Goal: Information Seeking & Learning: Learn about a topic

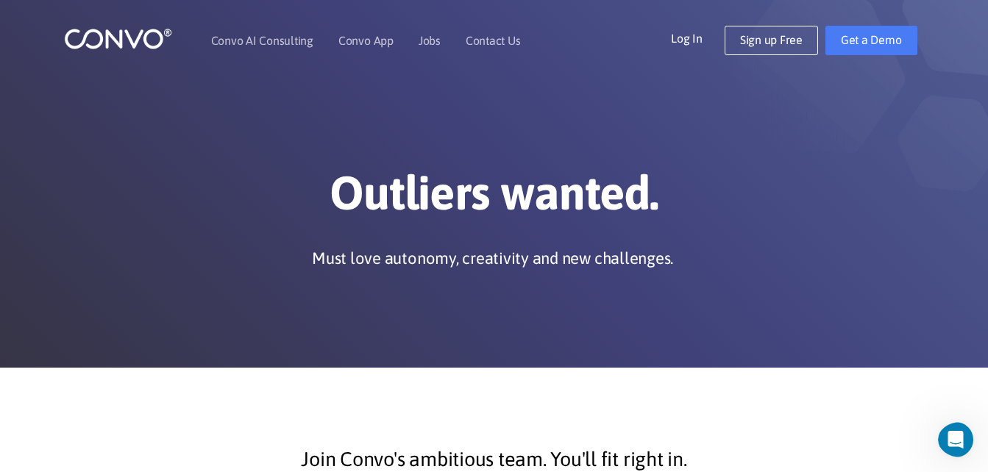
click at [442, 138] on div "Outliers wanted. Must love autonomy, creativity and new challenges." at bounding box center [494, 183] width 839 height 185
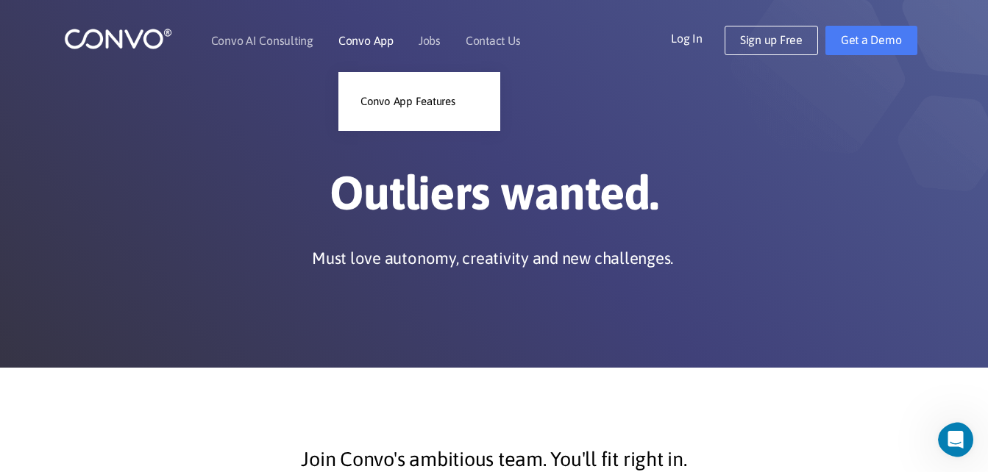
click at [352, 40] on link "Convo App" at bounding box center [365, 41] width 55 height 12
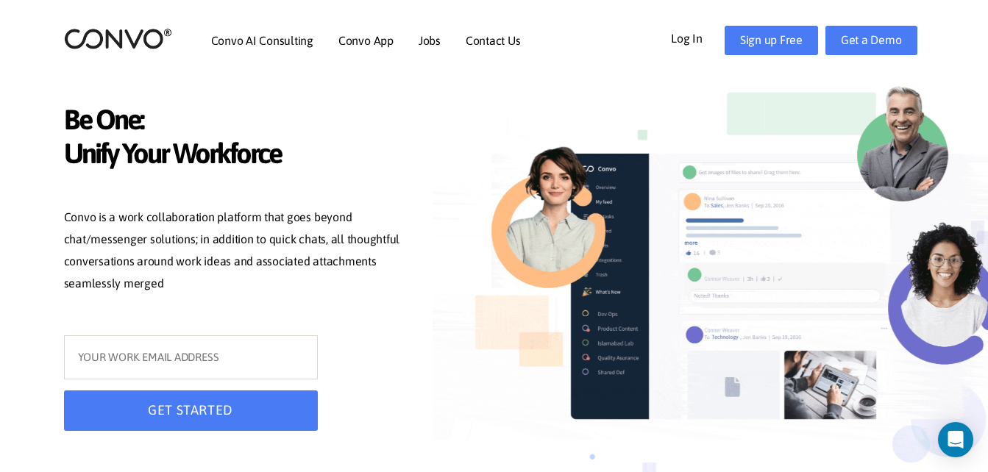
click at [427, 201] on div at bounding box center [678, 261] width 515 height 523
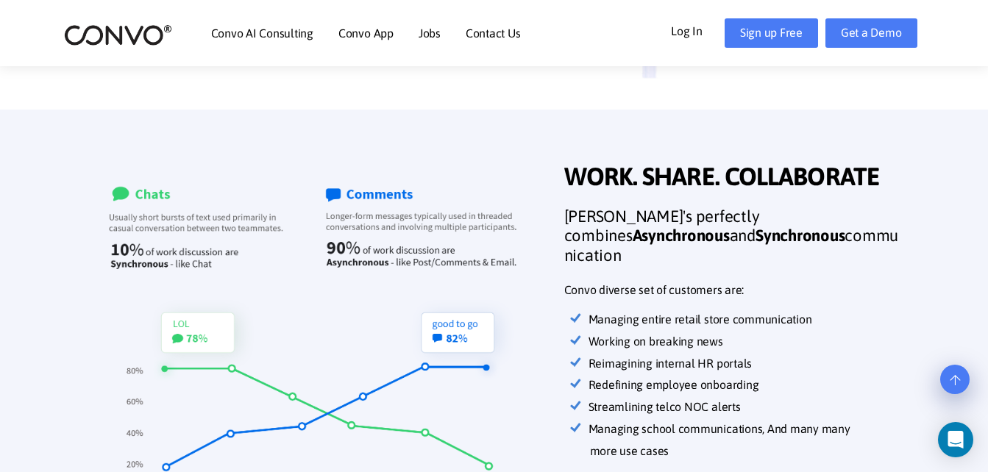
scroll to position [414, 0]
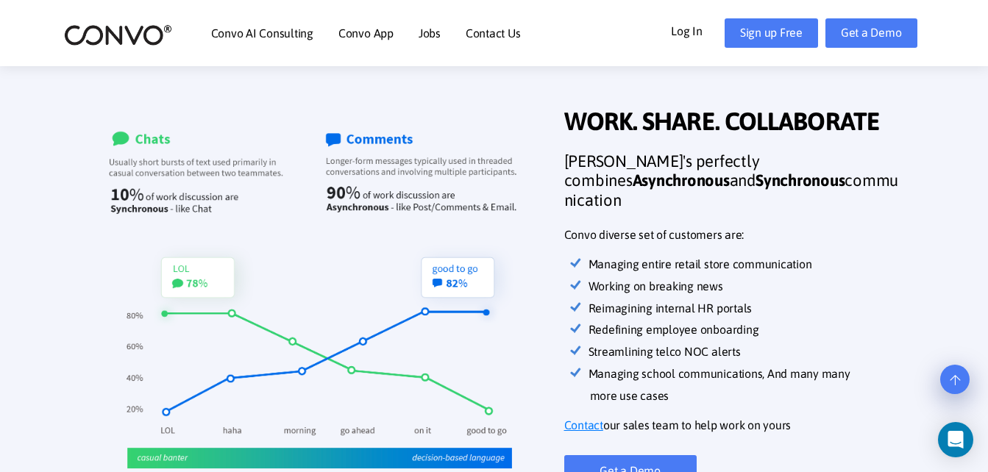
drag, startPoint x: 430, startPoint y: 160, endPoint x: 414, endPoint y: 185, distance: 28.8
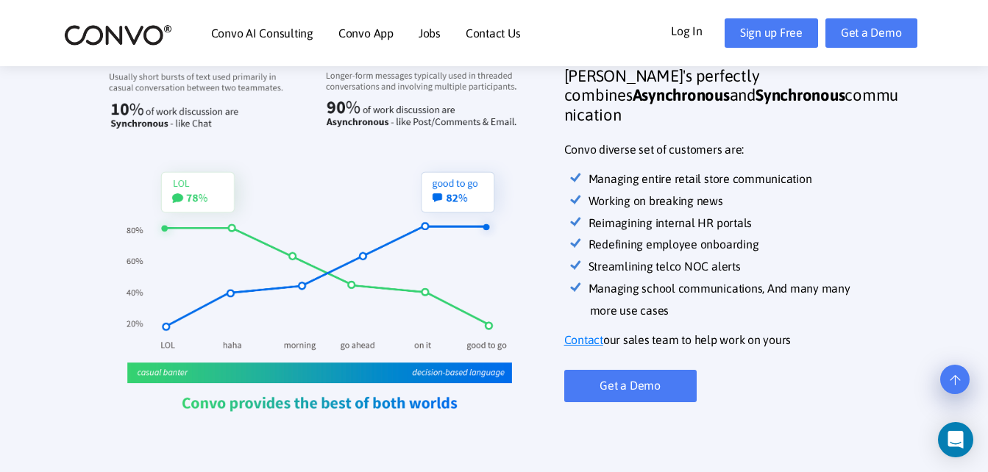
drag, startPoint x: 414, startPoint y: 185, endPoint x: 411, endPoint y: 209, distance: 24.6
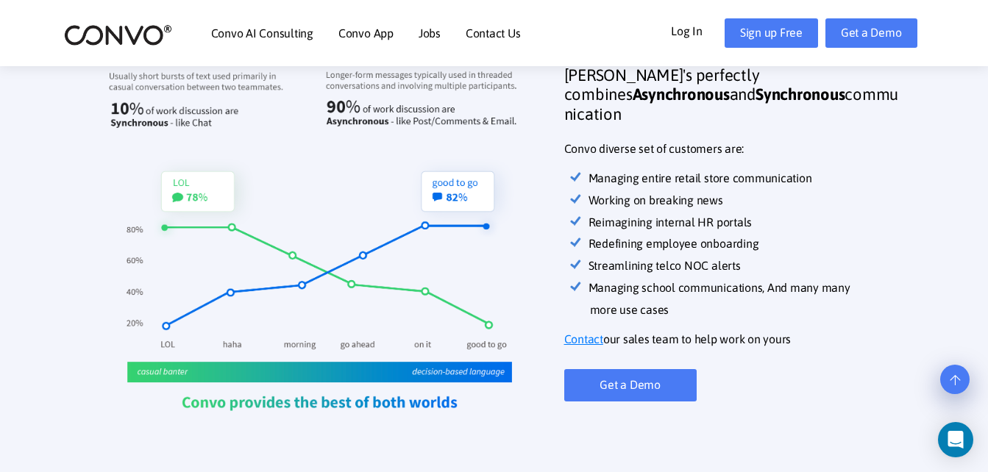
click at [425, 152] on img at bounding box center [319, 233] width 467 height 419
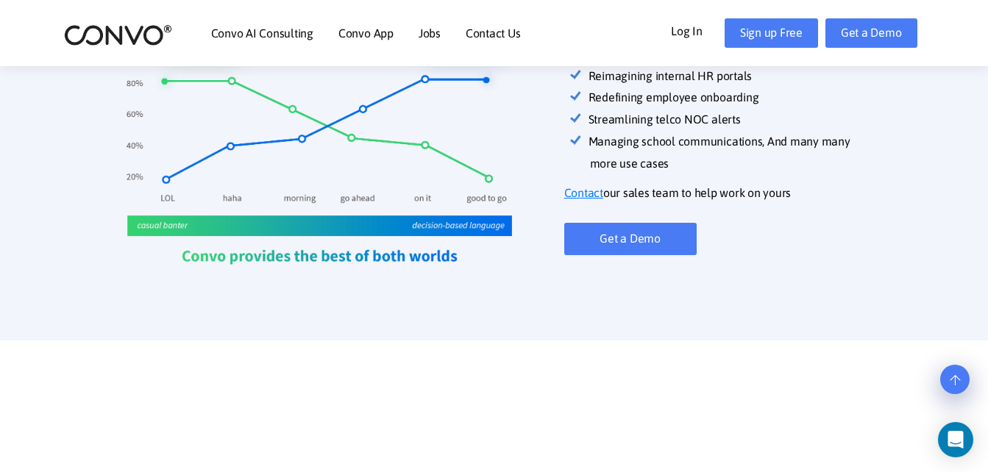
scroll to position [702, 0]
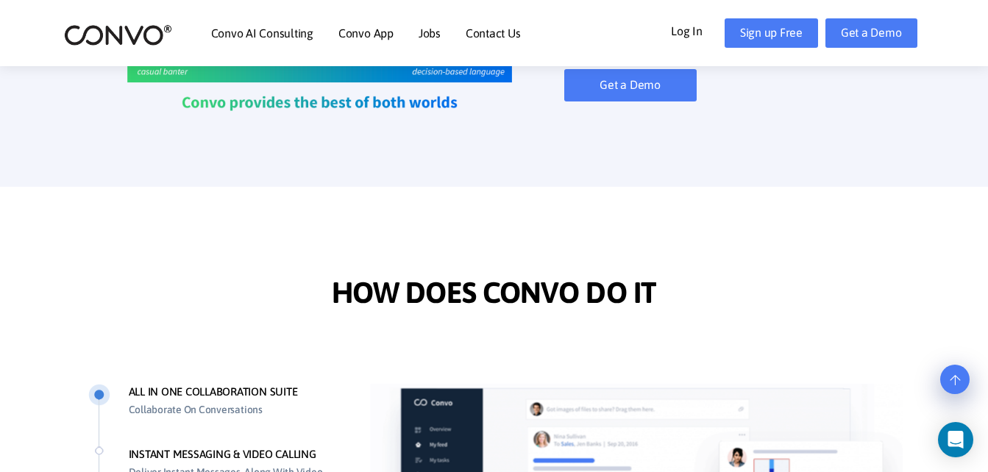
drag, startPoint x: 423, startPoint y: 180, endPoint x: 423, endPoint y: 200, distance: 20.6
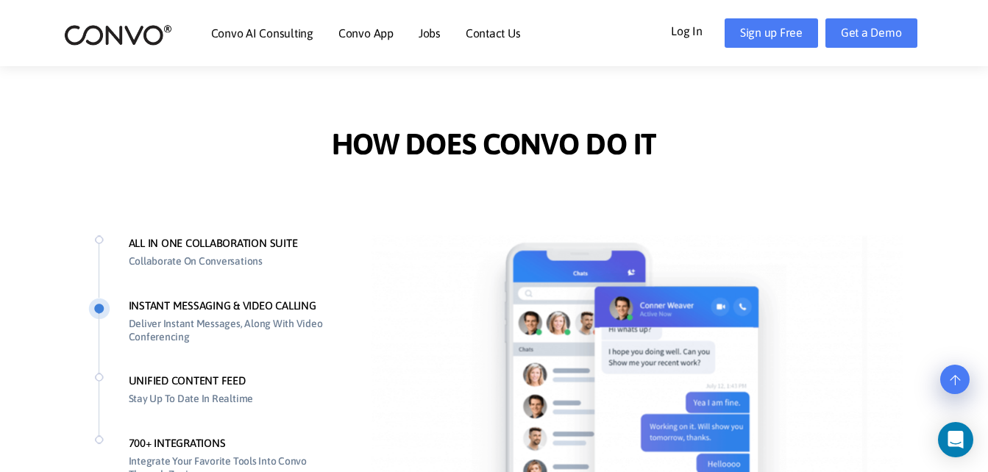
scroll to position [1004, 0]
click at [290, 243] on li "ALL IN ONE COLLABORATION SUITE Collaborate On Conversations" at bounding box center [214, 266] width 253 height 63
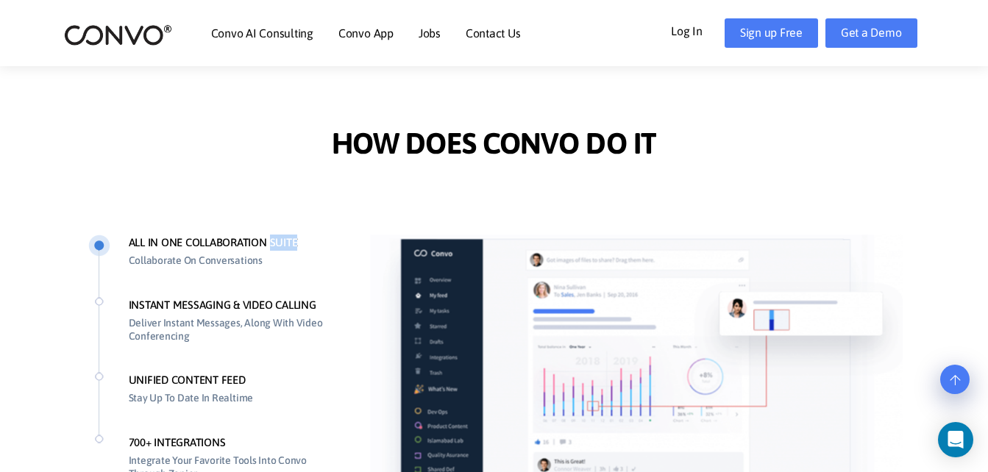
click at [290, 243] on li "ALL IN ONE COLLABORATION SUITE Collaborate On Conversations" at bounding box center [214, 266] width 253 height 63
drag, startPoint x: 290, startPoint y: 243, endPoint x: 263, endPoint y: 238, distance: 26.9
click at [263, 238] on li "ALL IN ONE COLLABORATION SUITE Collaborate On Conversations" at bounding box center [214, 266] width 253 height 63
click at [232, 299] on li "INSTANT MESSAGING & VIDEO CALLING Deliver Instant Messages, Along With Video Co…" at bounding box center [214, 335] width 253 height 76
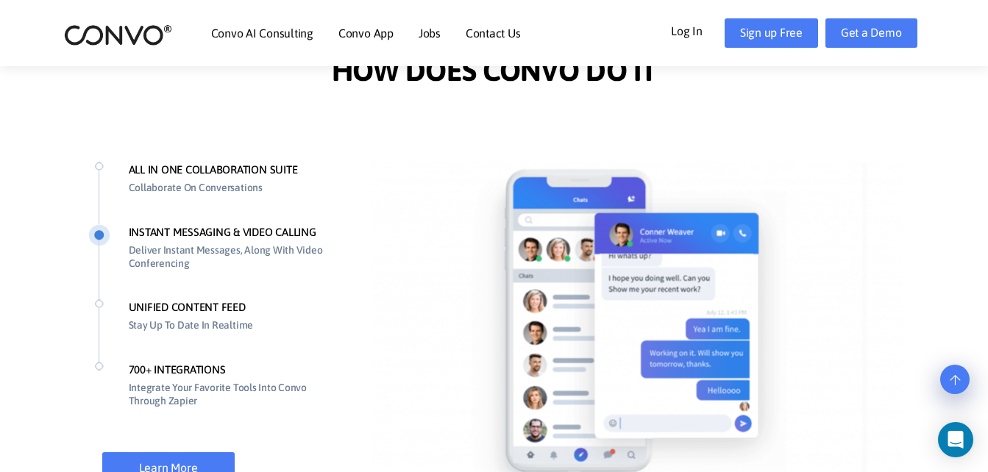
scroll to position [1078, 0]
click at [219, 313] on li "UNIFIED CONTENT FEED Stay Up To Date In Realtime" at bounding box center [214, 330] width 253 height 63
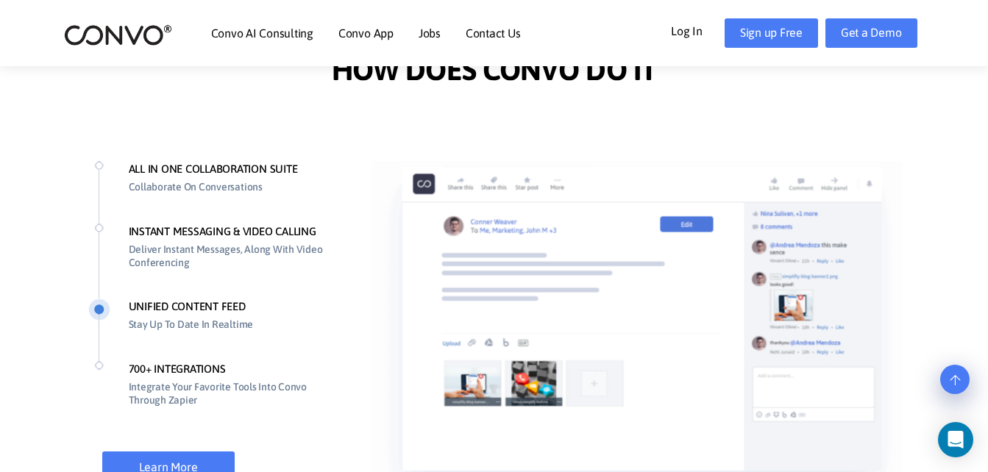
click at [37, 222] on section "HOW DOES CONVO DO IT ALL IN ONE COLLABORATION SUITE Collaborate On Conversation…" at bounding box center [494, 290] width 988 height 653
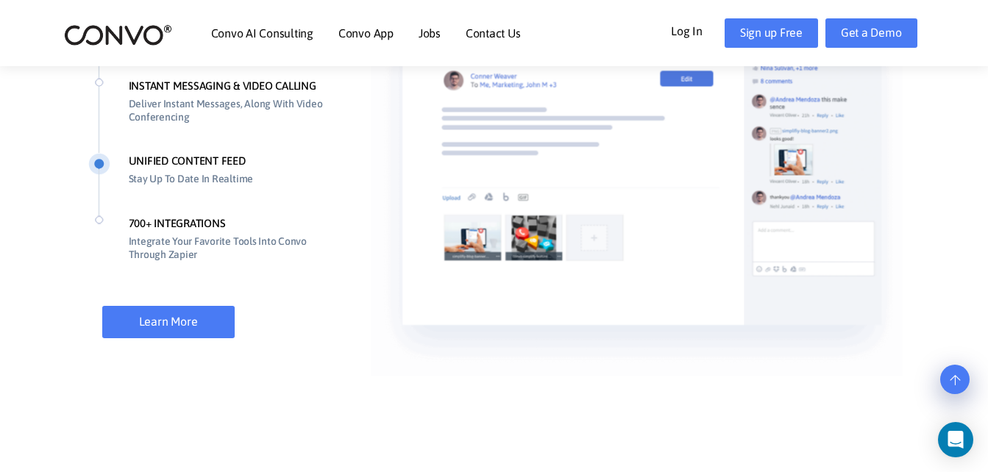
scroll to position [1224, 0]
click at [177, 214] on li "UNIFIED CONTENT FEED Stay Up To Date In Realtime" at bounding box center [214, 183] width 253 height 63
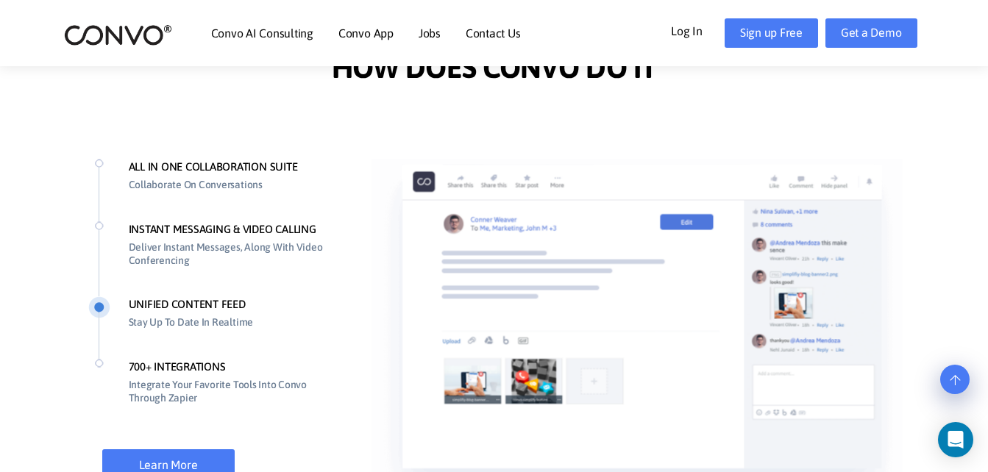
scroll to position [1079, 0]
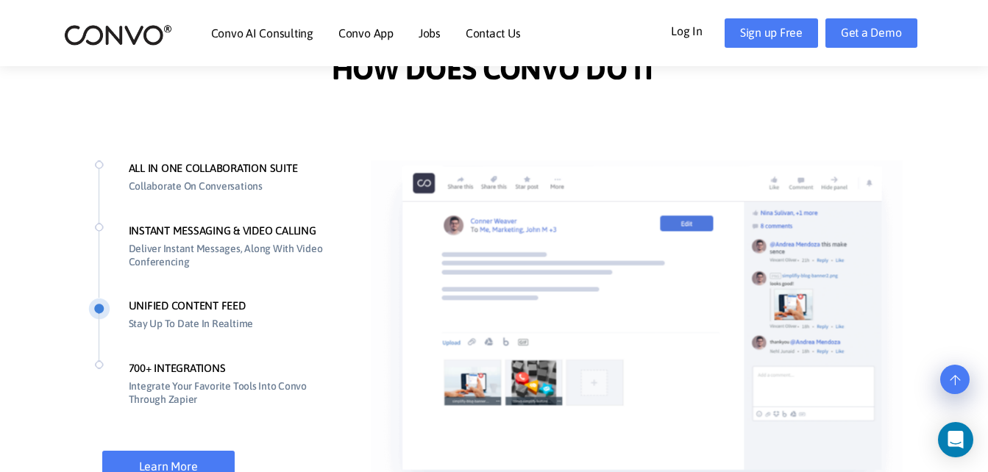
click at [174, 366] on li "700+ INTEGRATIONS Integrate Your Favorite Tools Into Convo Through Zapier" at bounding box center [214, 399] width 253 height 76
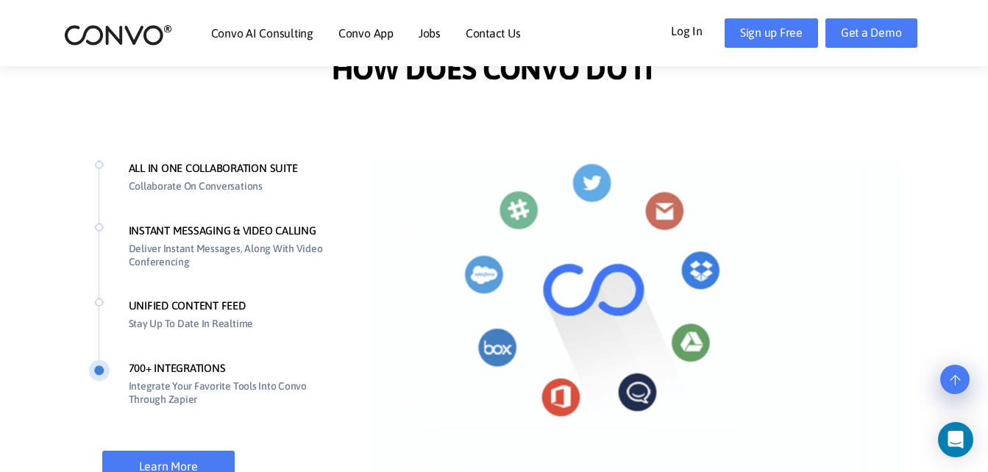
click at [45, 283] on section "HOW DOES CONVO DO IT ALL IN ONE COLLABORATION SUITE Collaborate On Conversation…" at bounding box center [494, 278] width 988 height 630
click at [41, 258] on section "HOW DOES CONVO DO IT ALL IN ONE COLLABORATION SUITE Collaborate On Conversation…" at bounding box center [494, 278] width 988 height 630
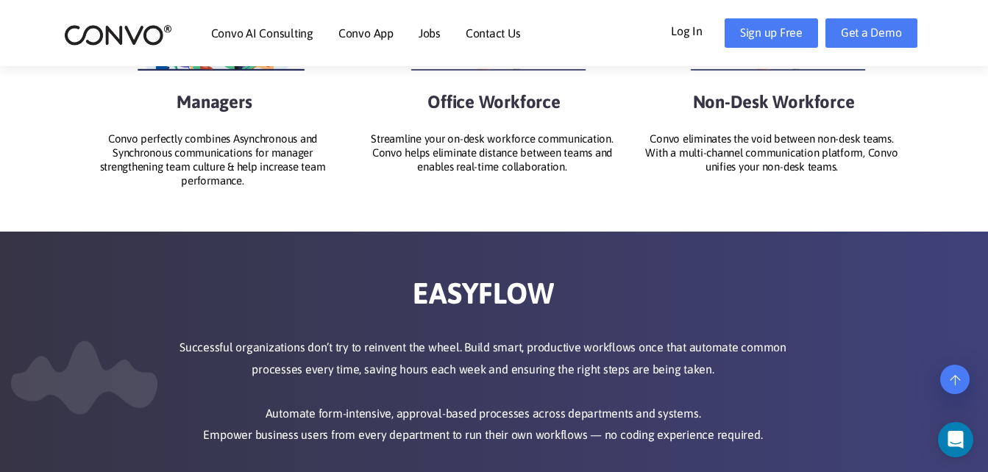
scroll to position [1886, 0]
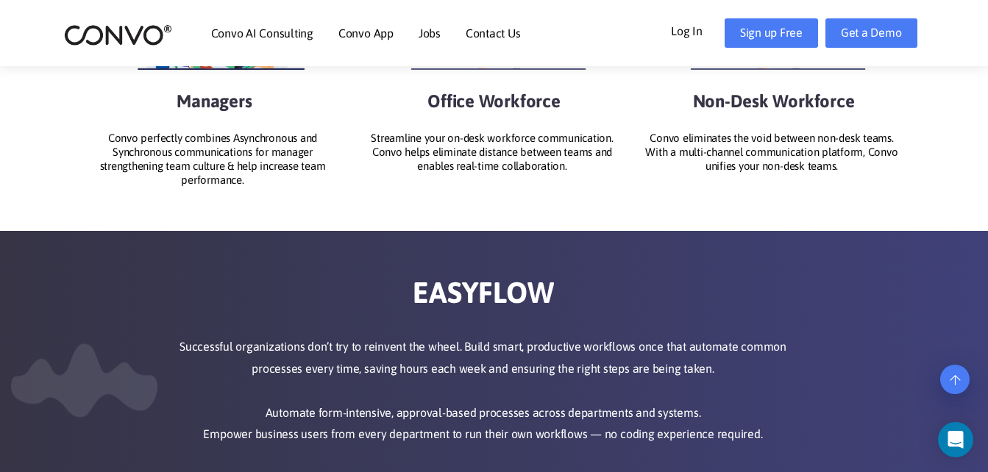
click at [450, 188] on section "CONVO DELIVERS FOR A DIVERSE WORKFORCE Managers Convo perfectly combines Asynch…" at bounding box center [494, 8] width 988 height 446
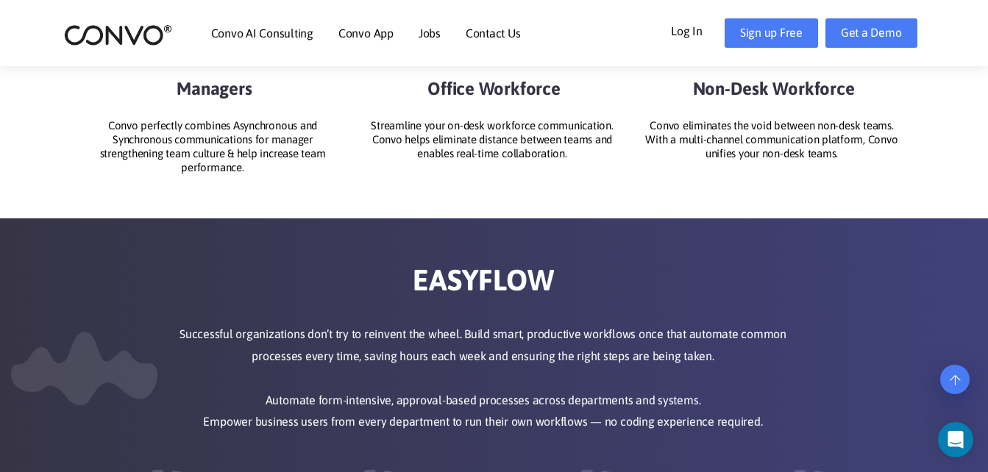
drag, startPoint x: 450, startPoint y: 186, endPoint x: 453, endPoint y: 211, distance: 25.2
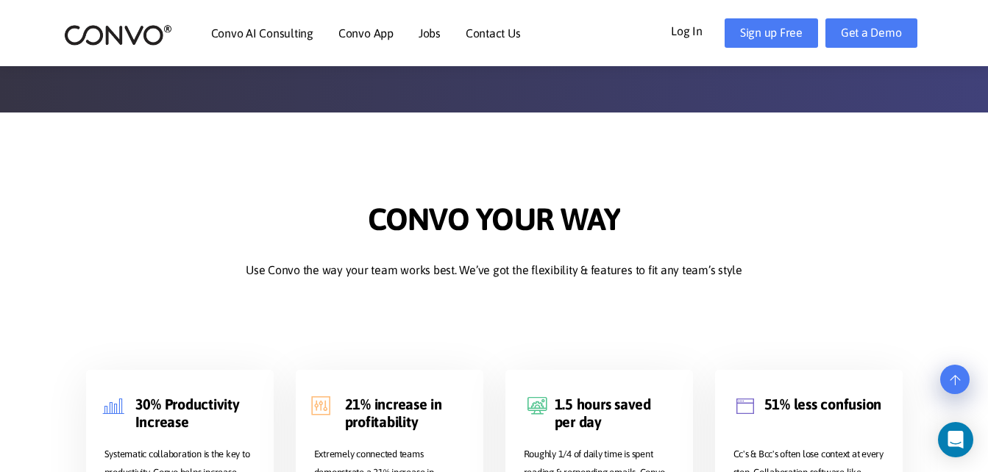
scroll to position [2489, 0]
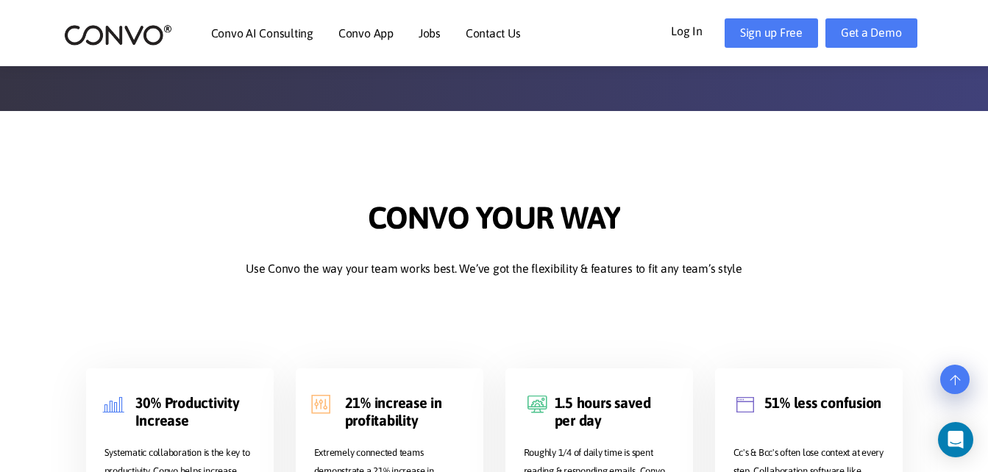
click at [430, 181] on section "Convo Your Way Use Convo the way your team works best. We’ve got the flexibilit…" at bounding box center [494, 371] width 988 height 520
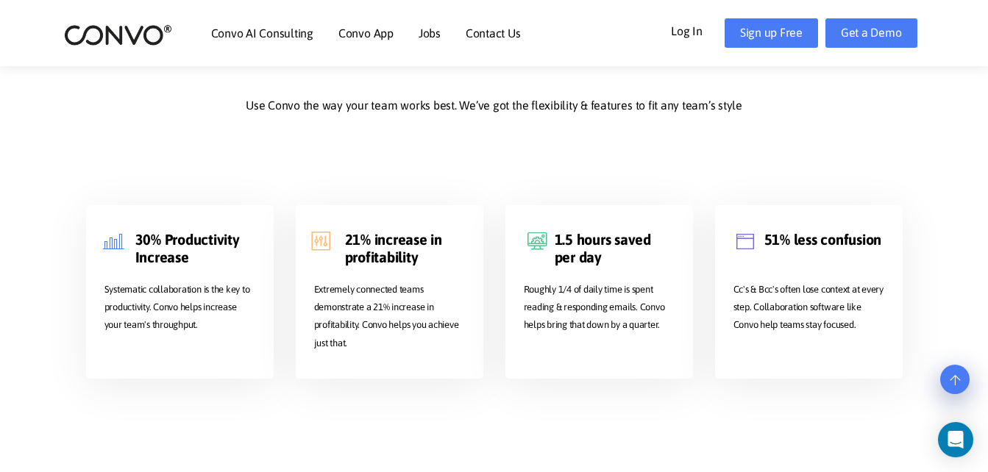
drag, startPoint x: 442, startPoint y: 157, endPoint x: 432, endPoint y: 186, distance: 31.2
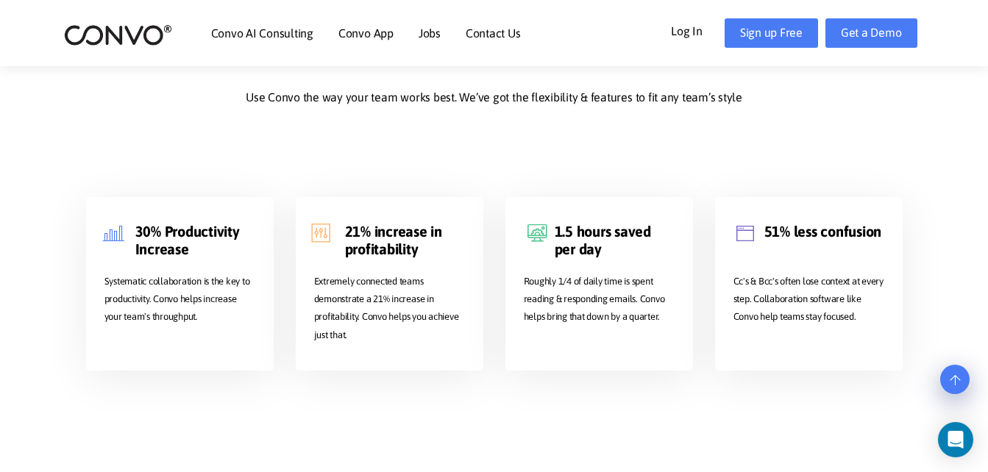
click at [446, 188] on div "21% increase in profitability Extremely connected teams demonstrate a 21% incre…" at bounding box center [390, 273] width 210 height 196
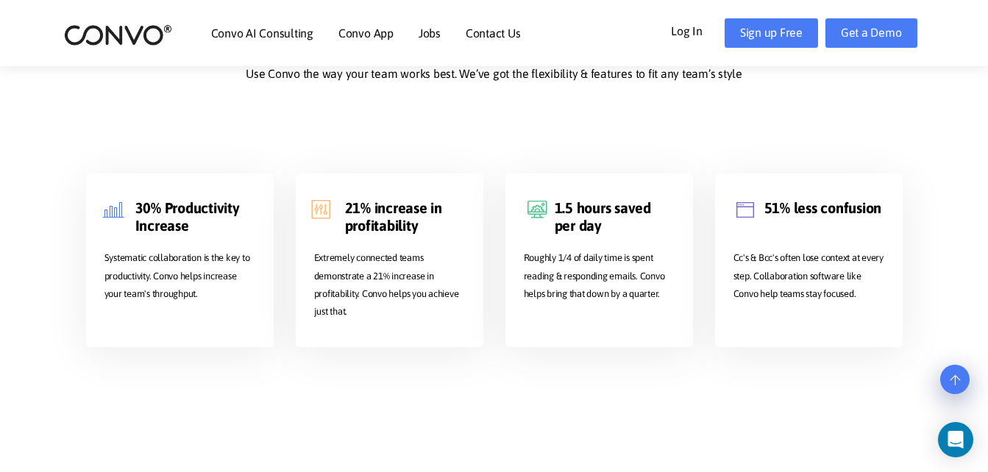
scroll to position [2661, 0]
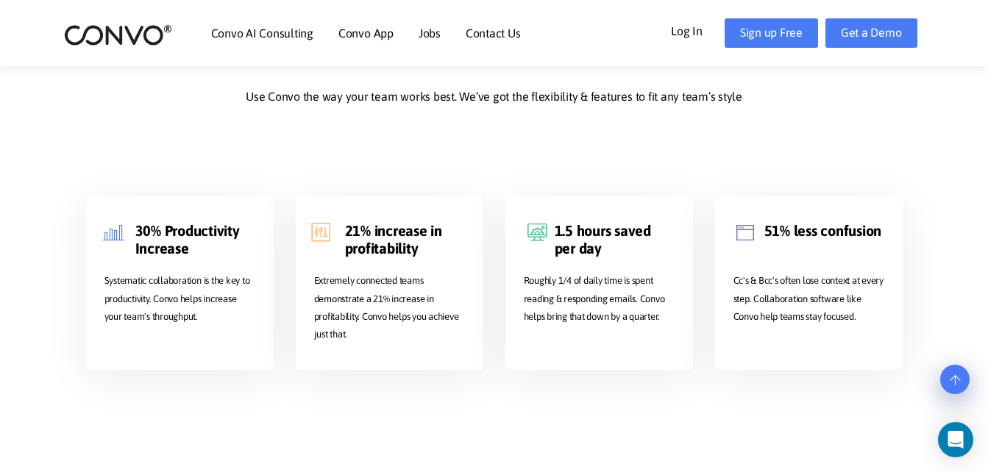
click at [439, 191] on div "21% increase in profitability Extremely connected teams demonstrate a 21% incre…" at bounding box center [390, 272] width 210 height 196
click at [443, 189] on div "21% increase in profitability Extremely connected teams demonstrate a 21% incre…" at bounding box center [390, 272] width 210 height 196
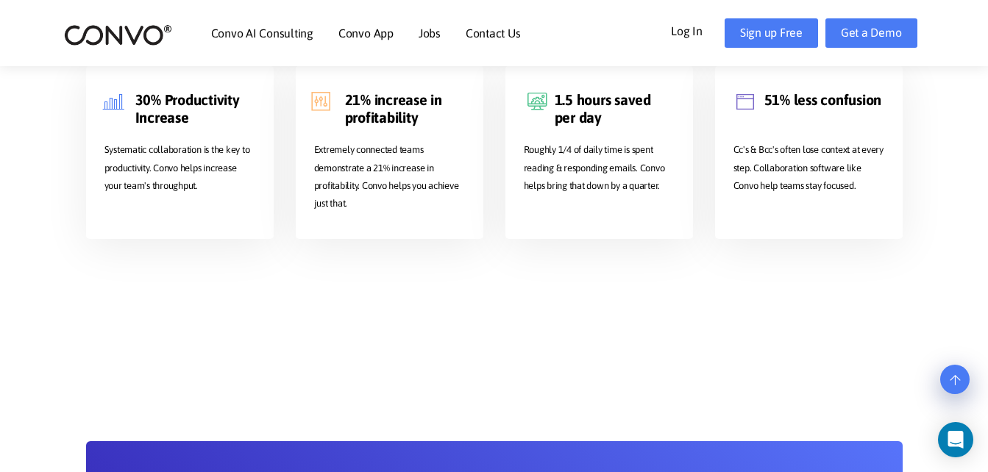
scroll to position [2791, 0]
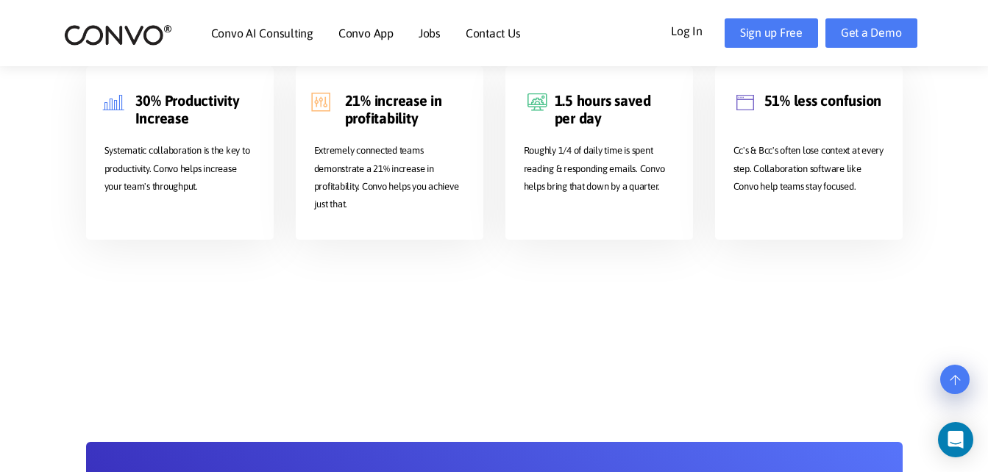
click at [448, 191] on p "Extremely connected teams demonstrate a 21% increase in profitability. Convo he…" at bounding box center [389, 177] width 151 height 71
click at [444, 187] on p "Extremely connected teams demonstrate a 21% increase in profitability. Convo he…" at bounding box center [389, 177] width 151 height 71
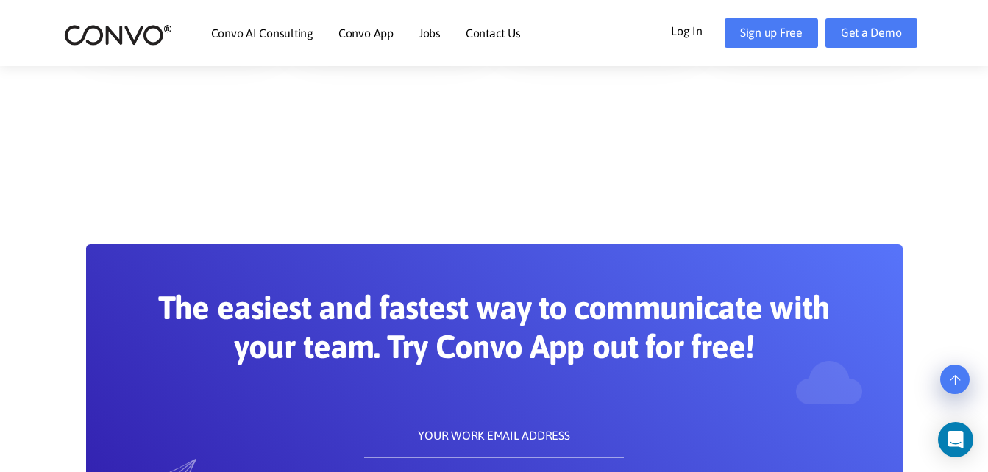
scroll to position [2990, 0]
click at [443, 188] on section "The easiest and fastest way to communicate with your team. Try Convo App out fo…" at bounding box center [494, 359] width 988 height 409
drag, startPoint x: 443, startPoint y: 188, endPoint x: 425, endPoint y: 163, distance: 30.0
click at [425, 163] on section "The easiest and fastest way to communicate with your team. Try Convo App out fo…" at bounding box center [494, 359] width 988 height 409
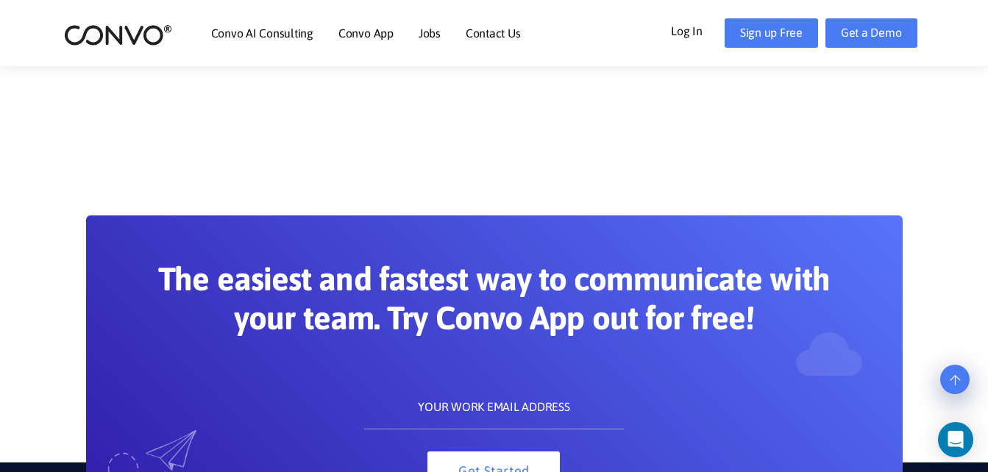
drag, startPoint x: 445, startPoint y: 156, endPoint x: 436, endPoint y: 192, distance: 37.3
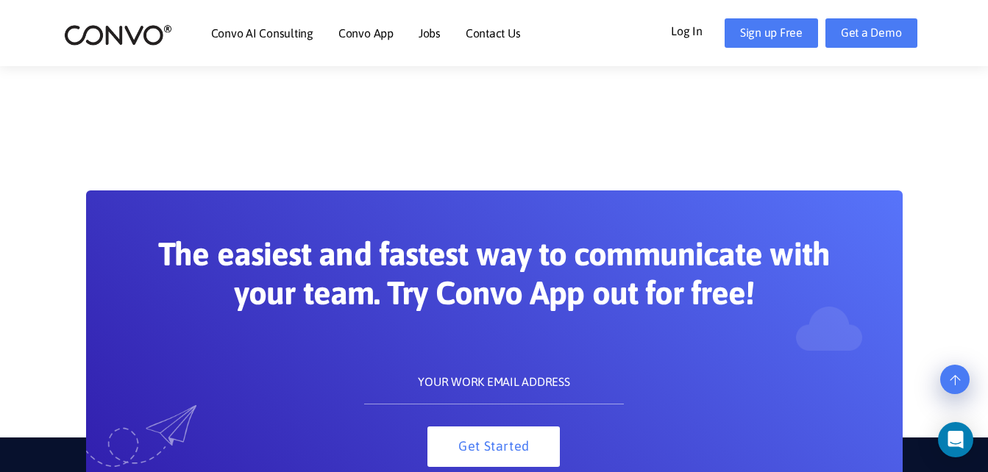
drag, startPoint x: 436, startPoint y: 192, endPoint x: 442, endPoint y: 244, distance: 51.9
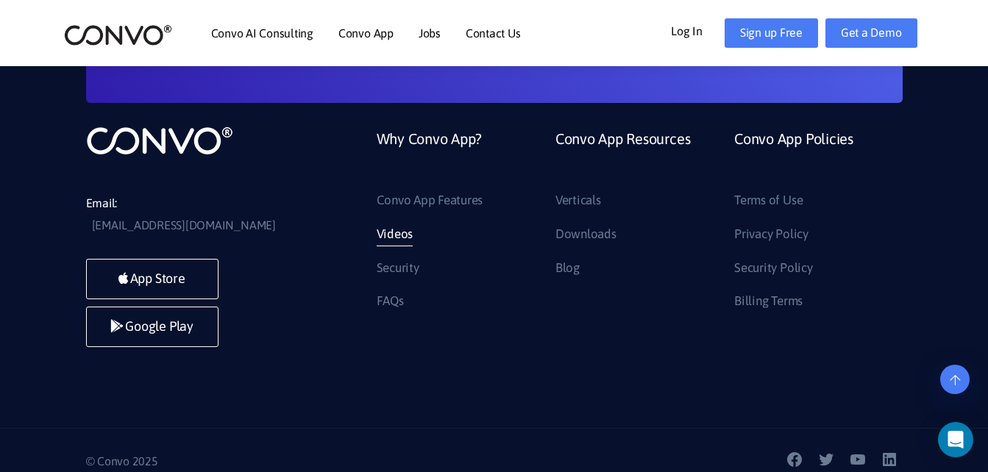
scroll to position [3452, 0]
click at [401, 235] on link "Videos" at bounding box center [395, 234] width 37 height 24
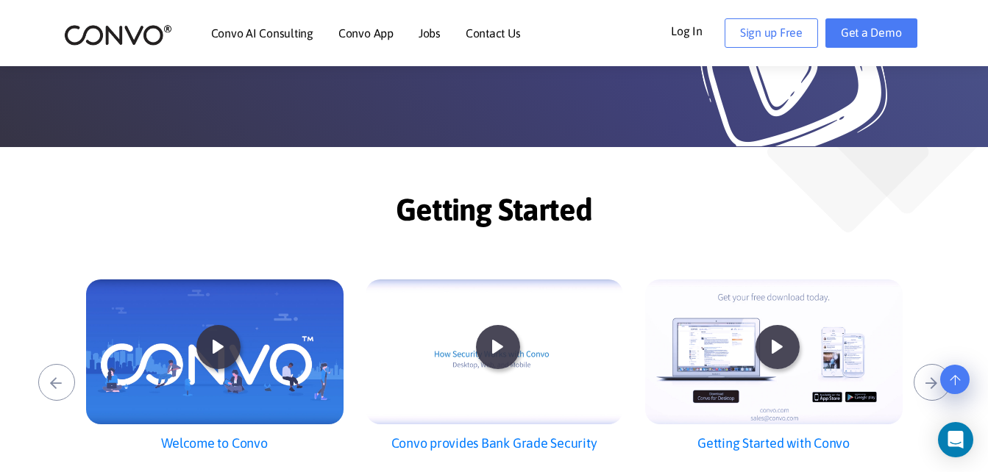
click at [168, 170] on section "Getting Started Convo provides Bank Grade Security Getting Started with Convo ‹…" at bounding box center [494, 328] width 988 height 363
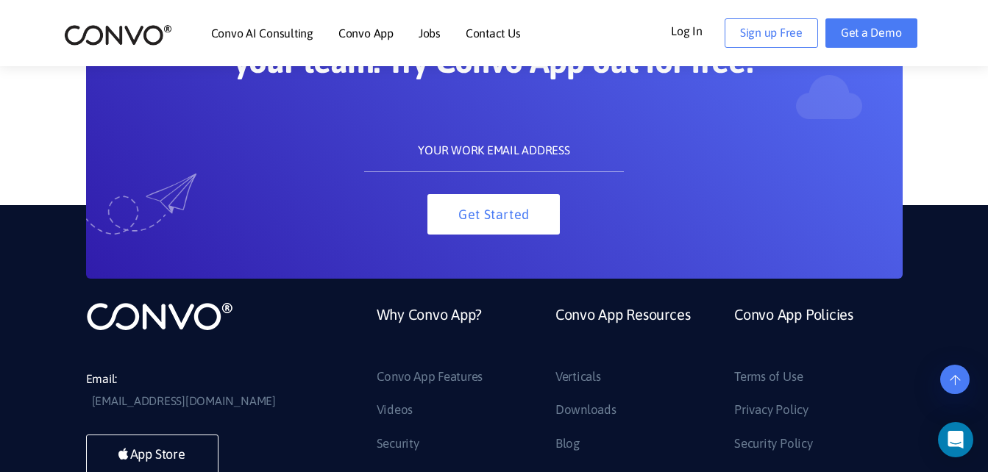
scroll to position [1822, 0]
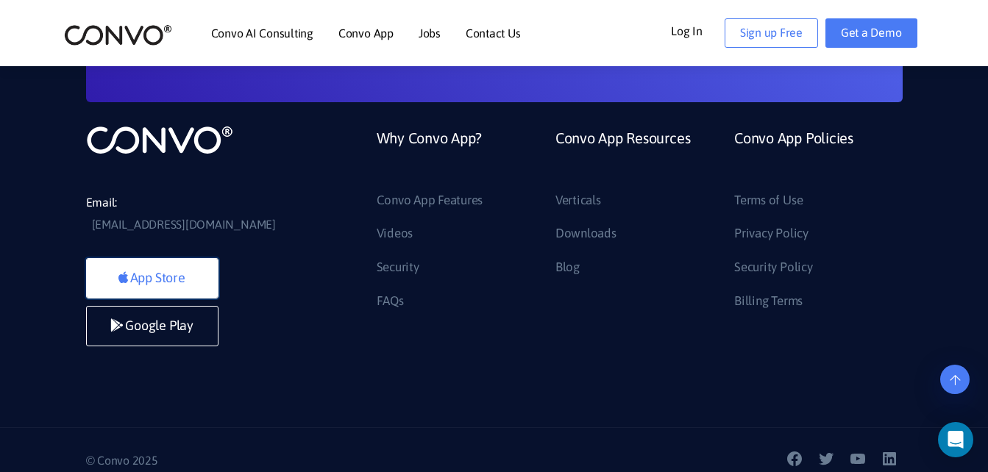
click at [196, 258] on link "App Store" at bounding box center [152, 278] width 132 height 40
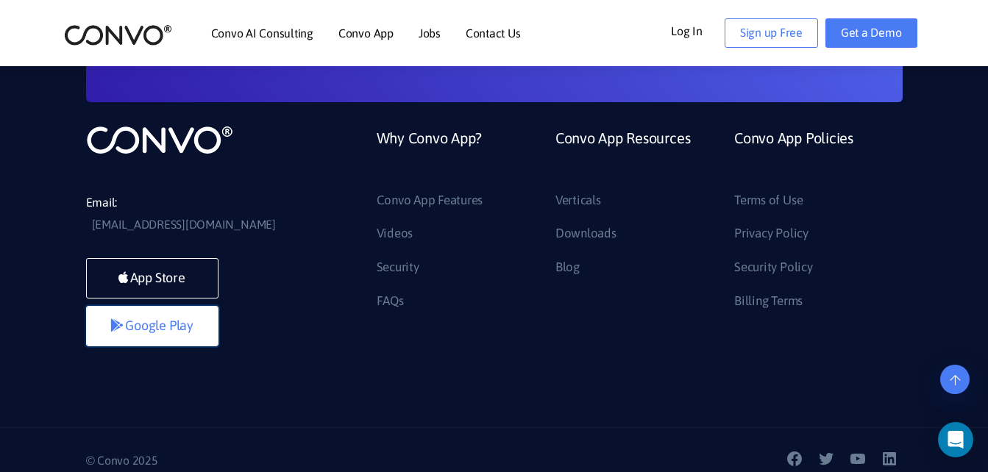
click at [156, 312] on link "Google Play" at bounding box center [152, 326] width 132 height 40
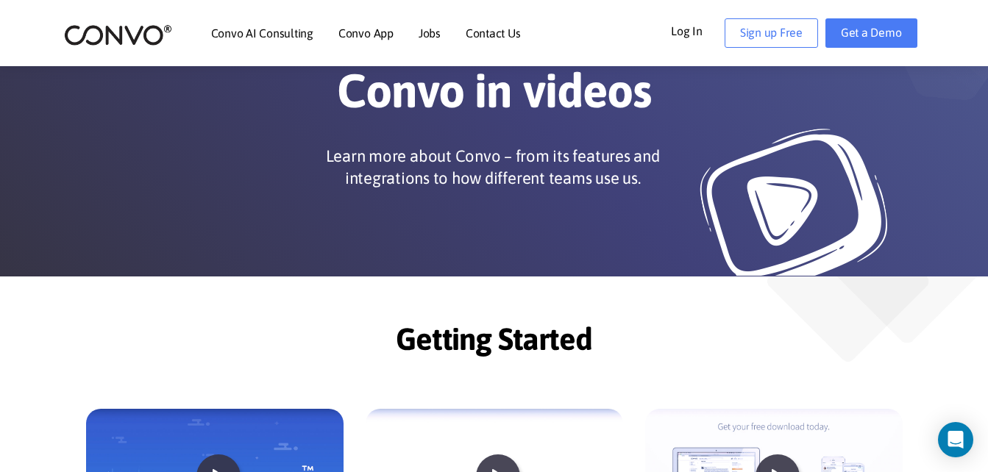
scroll to position [0, 0]
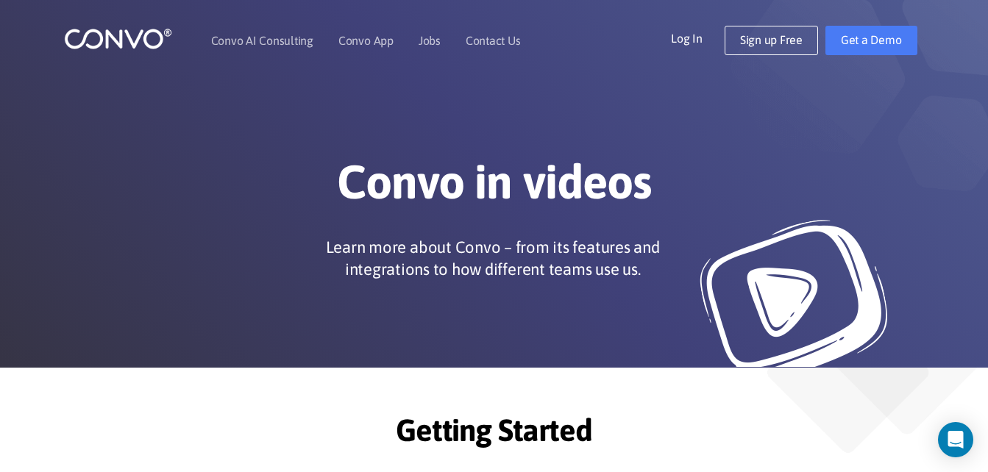
click at [452, 216] on h1 "Convo in videos" at bounding box center [494, 188] width 817 height 68
